Goal: Find specific page/section: Find specific page/section

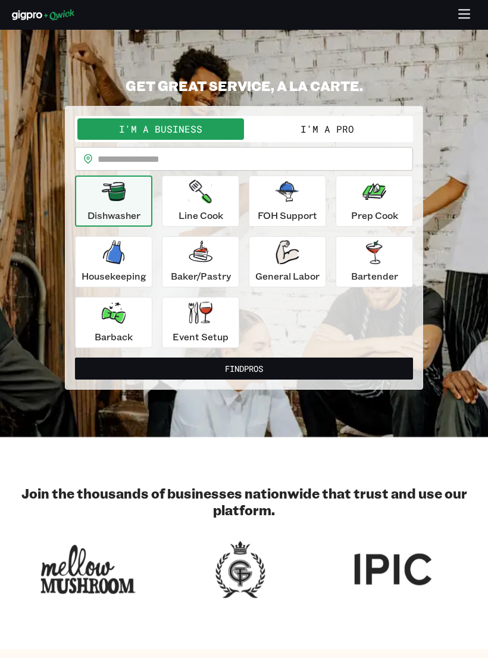
click at [456, 17] on button "button" at bounding box center [464, 15] width 23 height 23
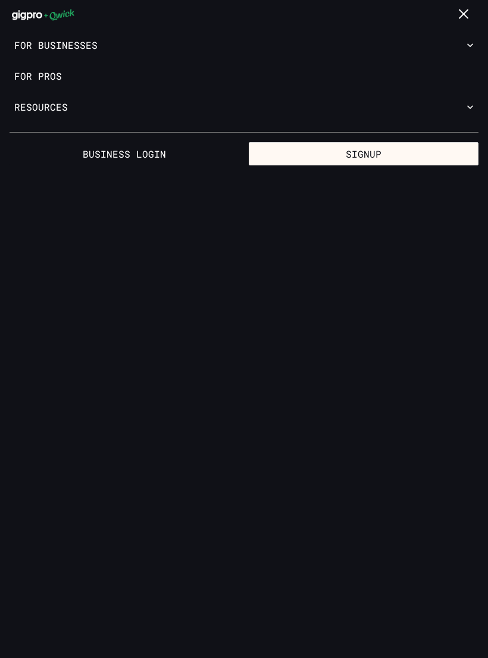
click at [457, 17] on icon "button" at bounding box center [464, 15] width 14 height 14
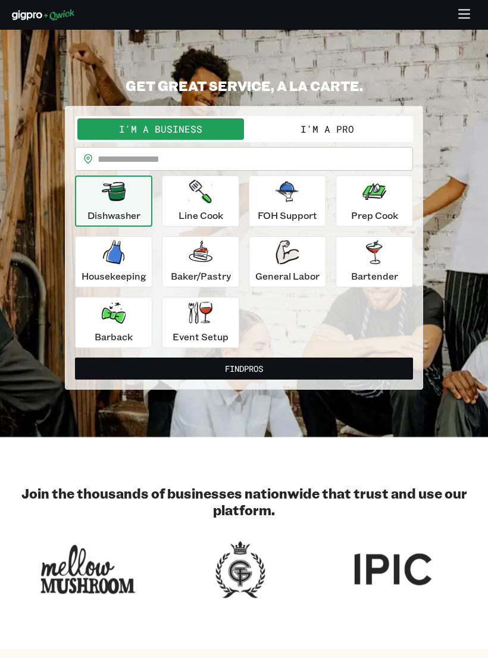
click at [462, 12] on icon "button" at bounding box center [464, 15] width 14 height 14
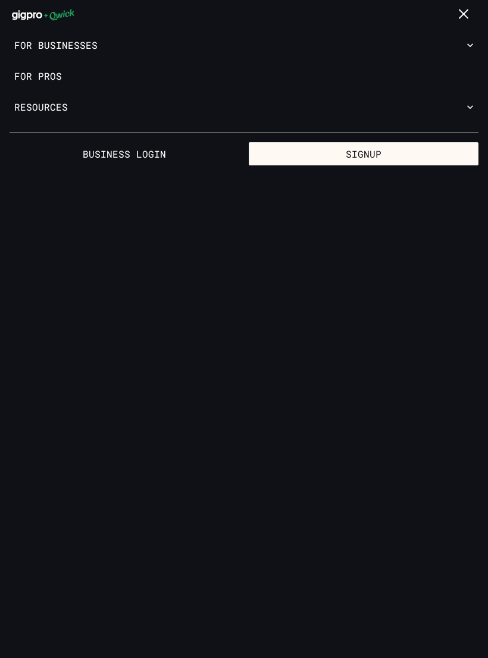
click at [32, 80] on link "For Pros" at bounding box center [244, 76] width 488 height 31
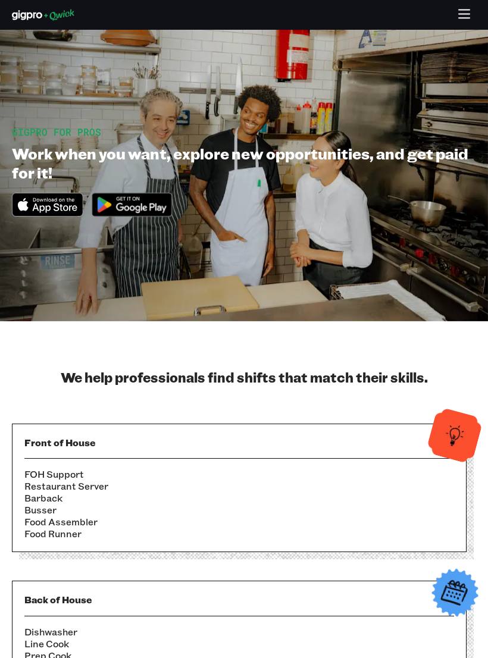
click at [460, 24] on button "button" at bounding box center [464, 15] width 23 height 23
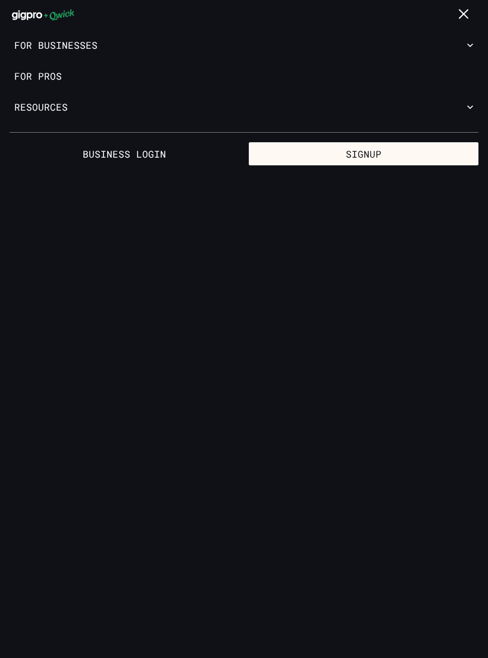
click at [35, 76] on link "For Pros" at bounding box center [244, 76] width 488 height 31
click at [45, 72] on link "For Pros" at bounding box center [244, 76] width 488 height 31
click at [29, 79] on link "For Pros" at bounding box center [244, 76] width 488 height 31
click at [456, 14] on button "button" at bounding box center [464, 15] width 23 height 23
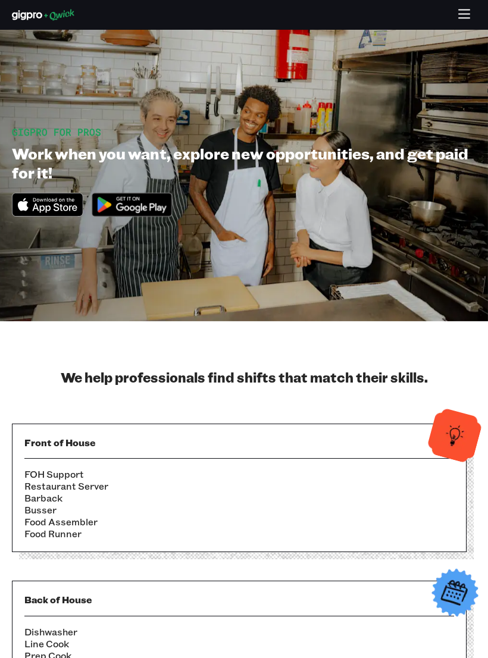
click at [462, 12] on icon "button" at bounding box center [464, 15] width 14 height 14
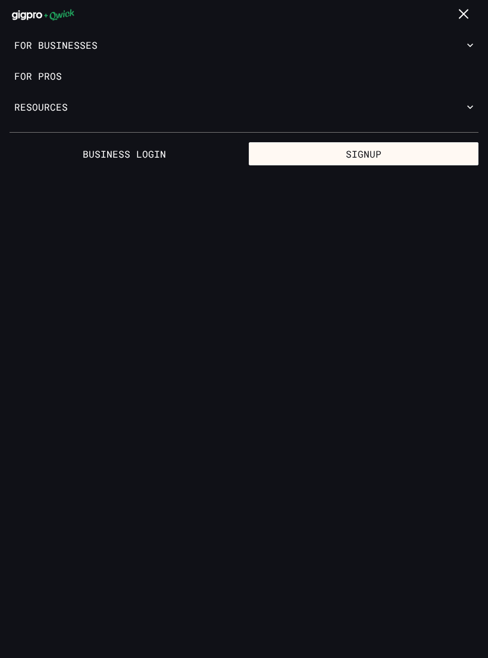
click at [460, 19] on icon "button" at bounding box center [464, 15] width 14 height 14
